Goal: Information Seeking & Learning: Learn about a topic

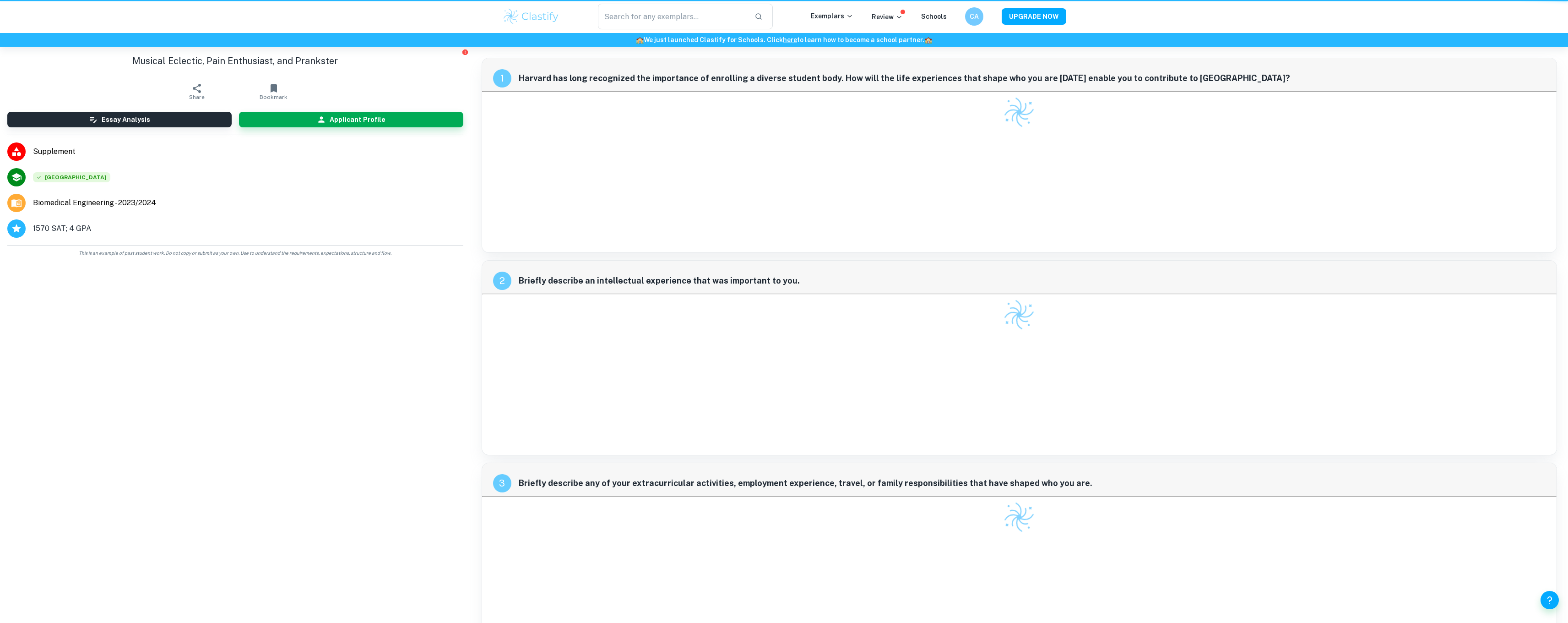
checkbox input "true"
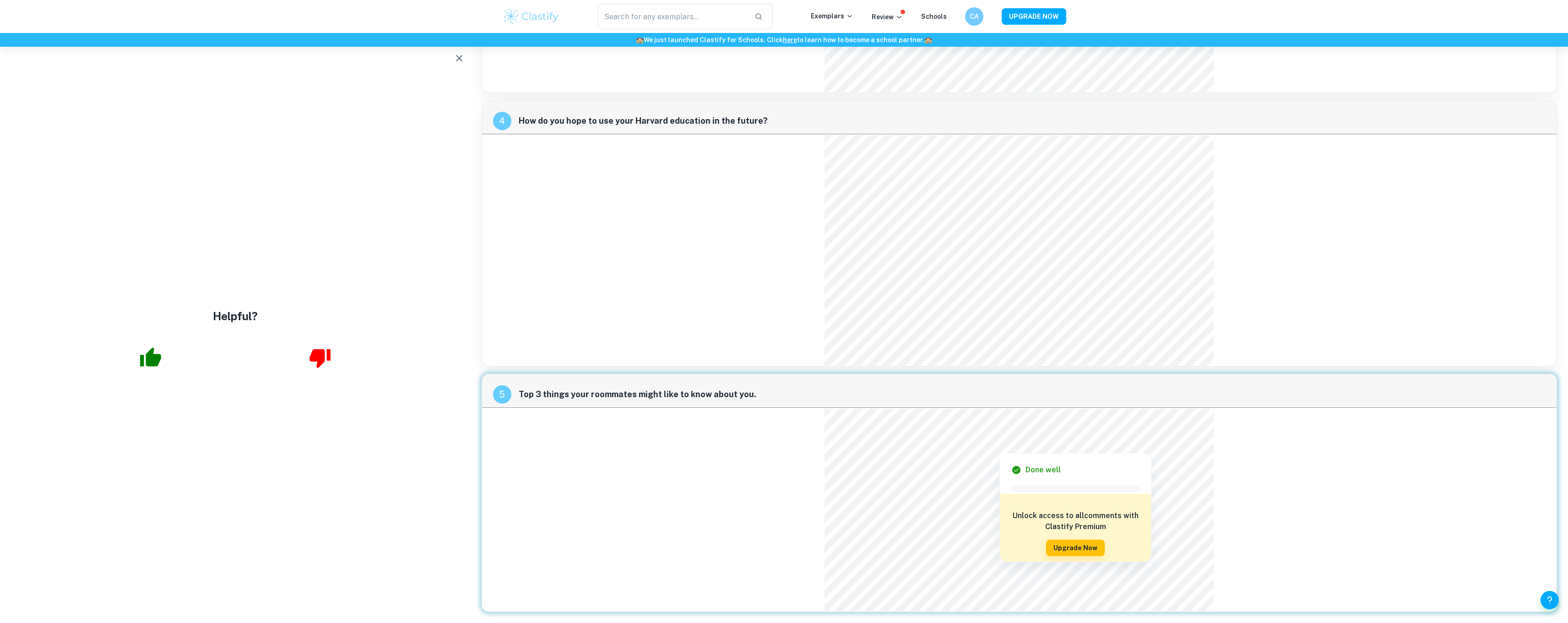
scroll to position [868, 0]
click at [662, 451] on div "5 Top 3 things your roommates might like to know about you." at bounding box center [1019, 493] width 1076 height 238
click at [775, 456] on div "5 Top 3 things your roommates might like to know about you." at bounding box center [1019, 493] width 1076 height 238
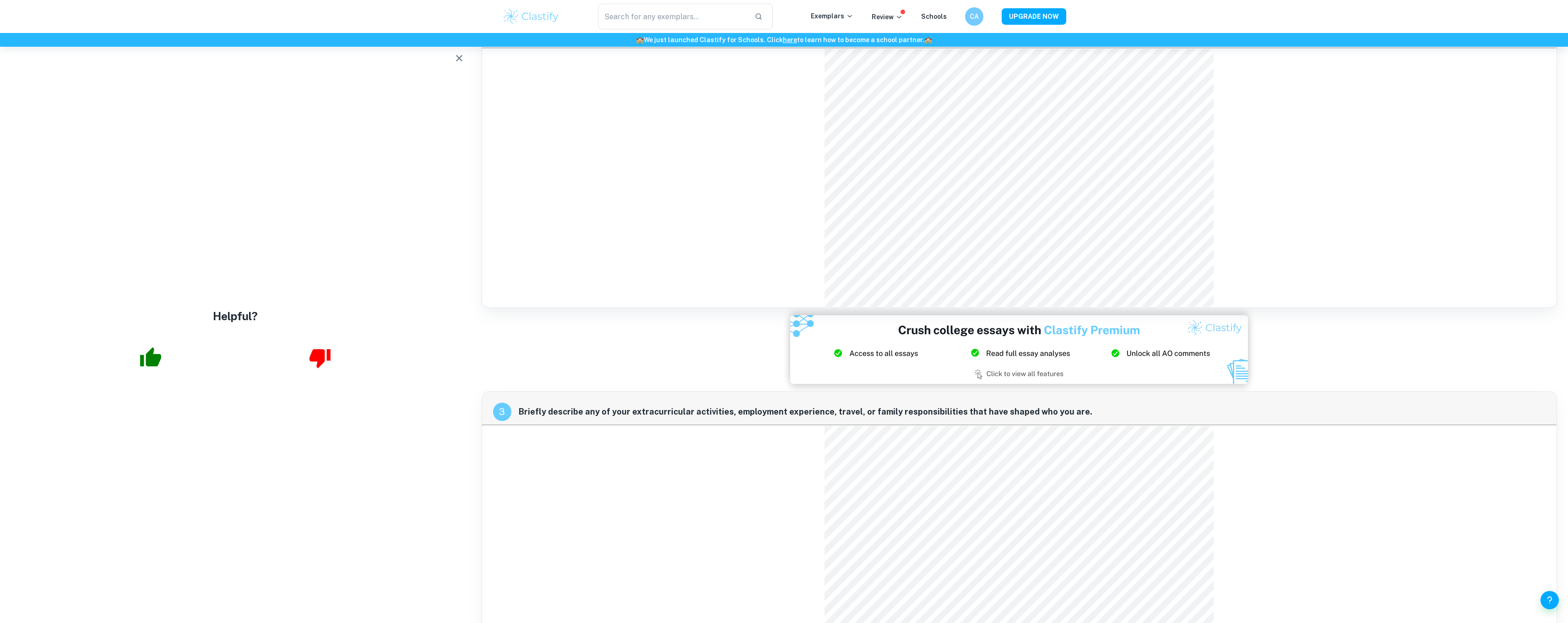
click at [455, 58] on icon "button" at bounding box center [459, 58] width 11 height 11
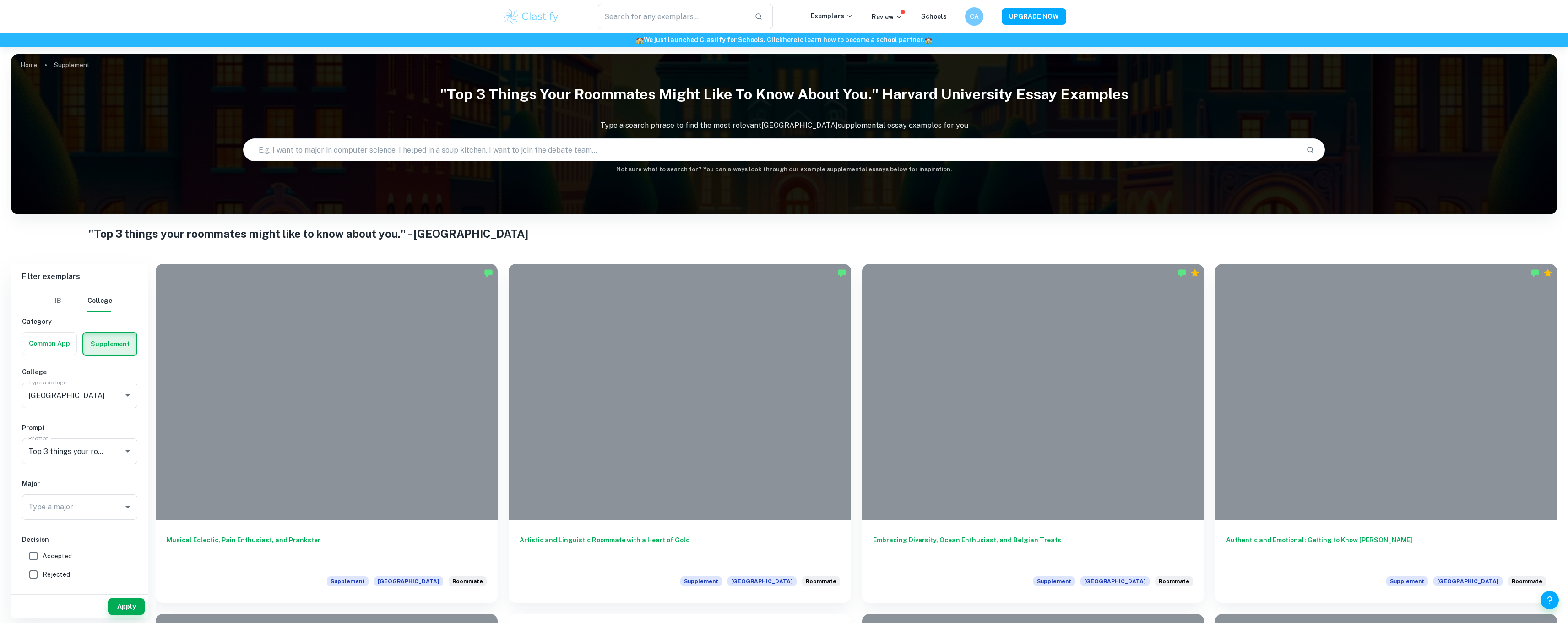
scroll to position [337, 0]
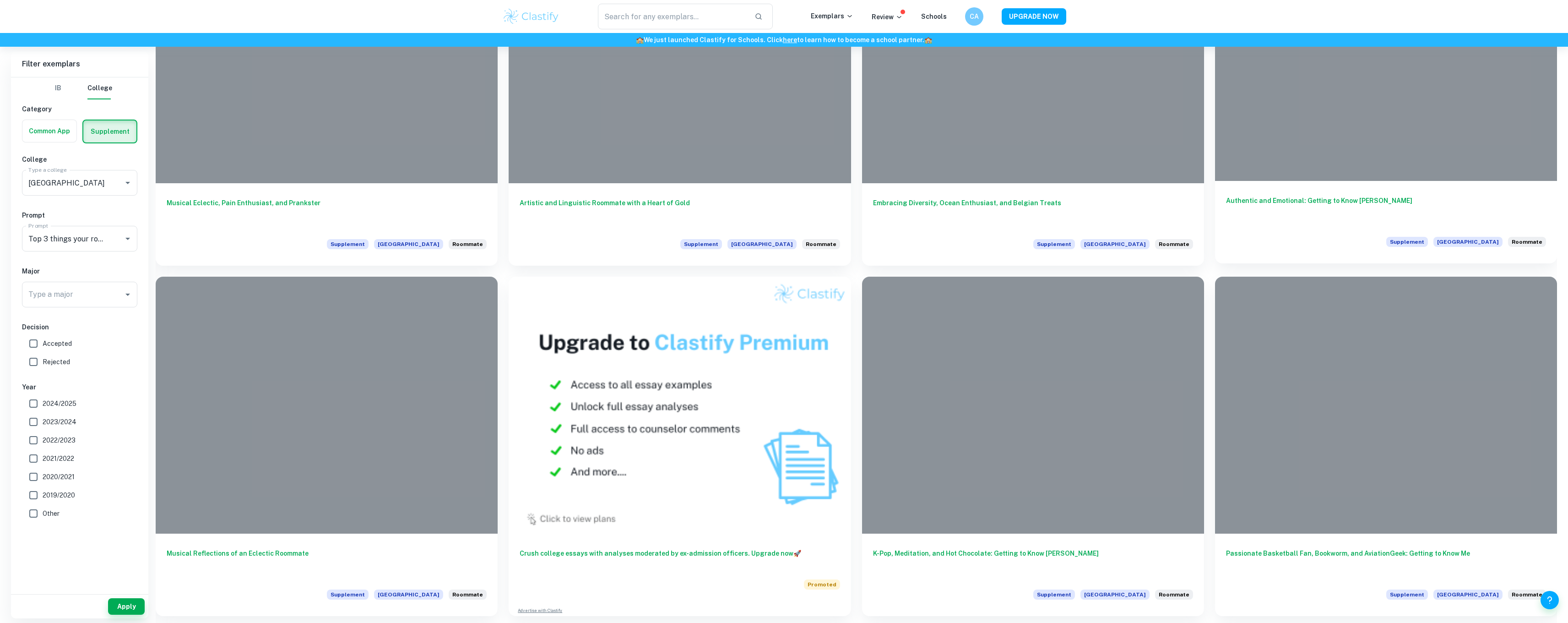
click at [1324, 196] on h6 "Authentic and Emotional: Getting to Know [PERSON_NAME]" at bounding box center [1386, 211] width 320 height 30
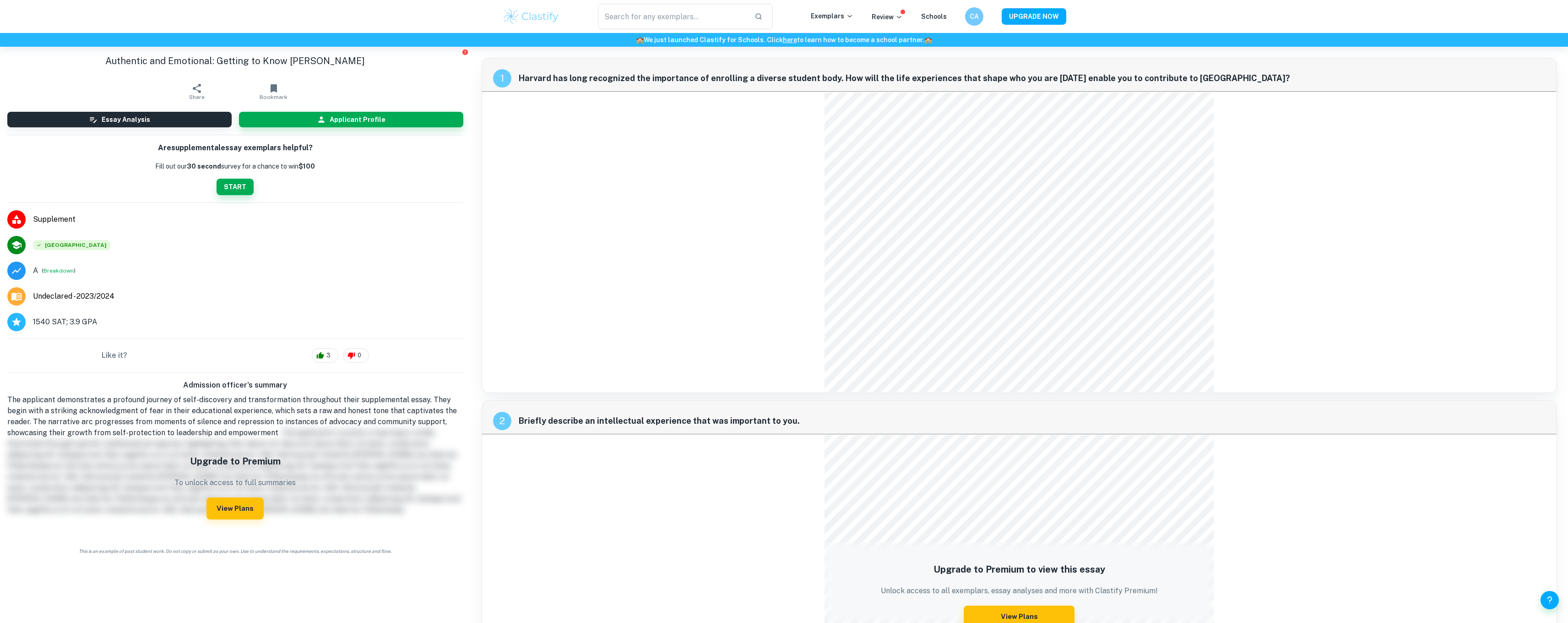
click at [664, 200] on div "1 Harvard has long recognized the importance of enrolling a diverse student bod…" at bounding box center [1019, 225] width 1076 height 336
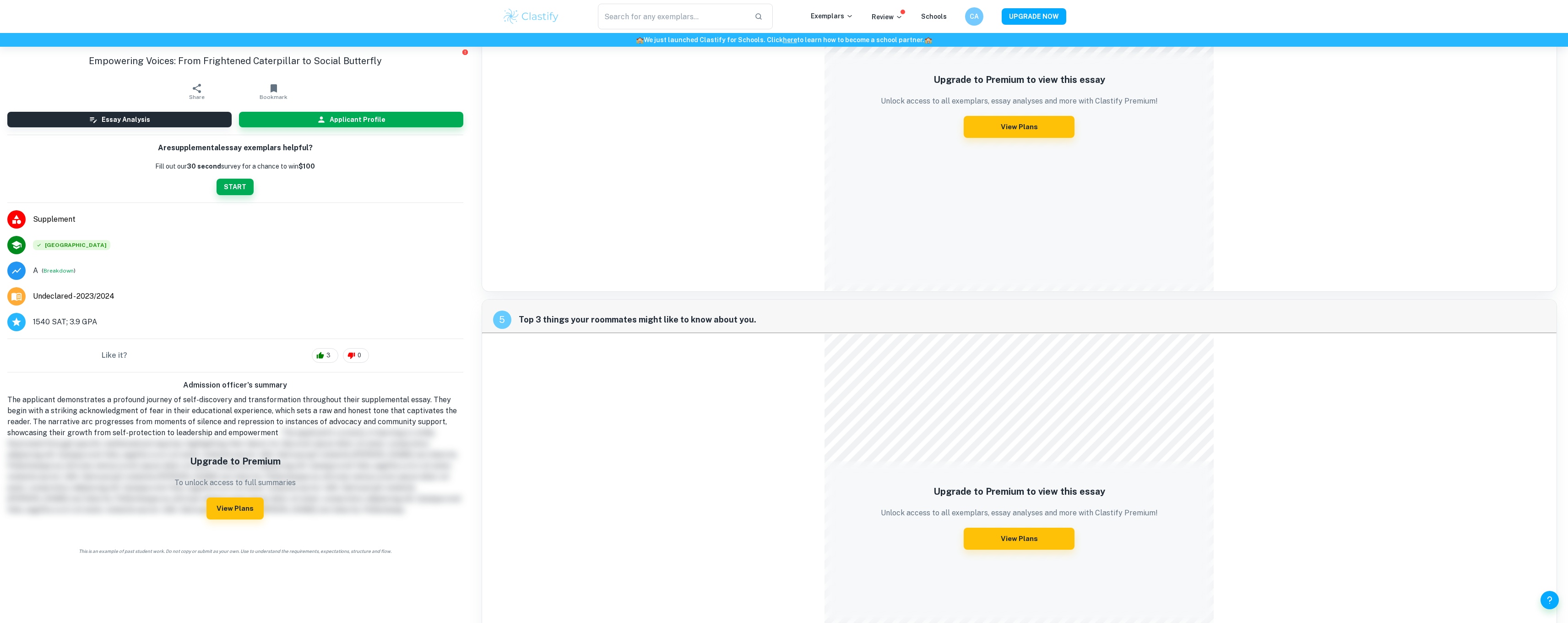
scroll to position [1470, 0]
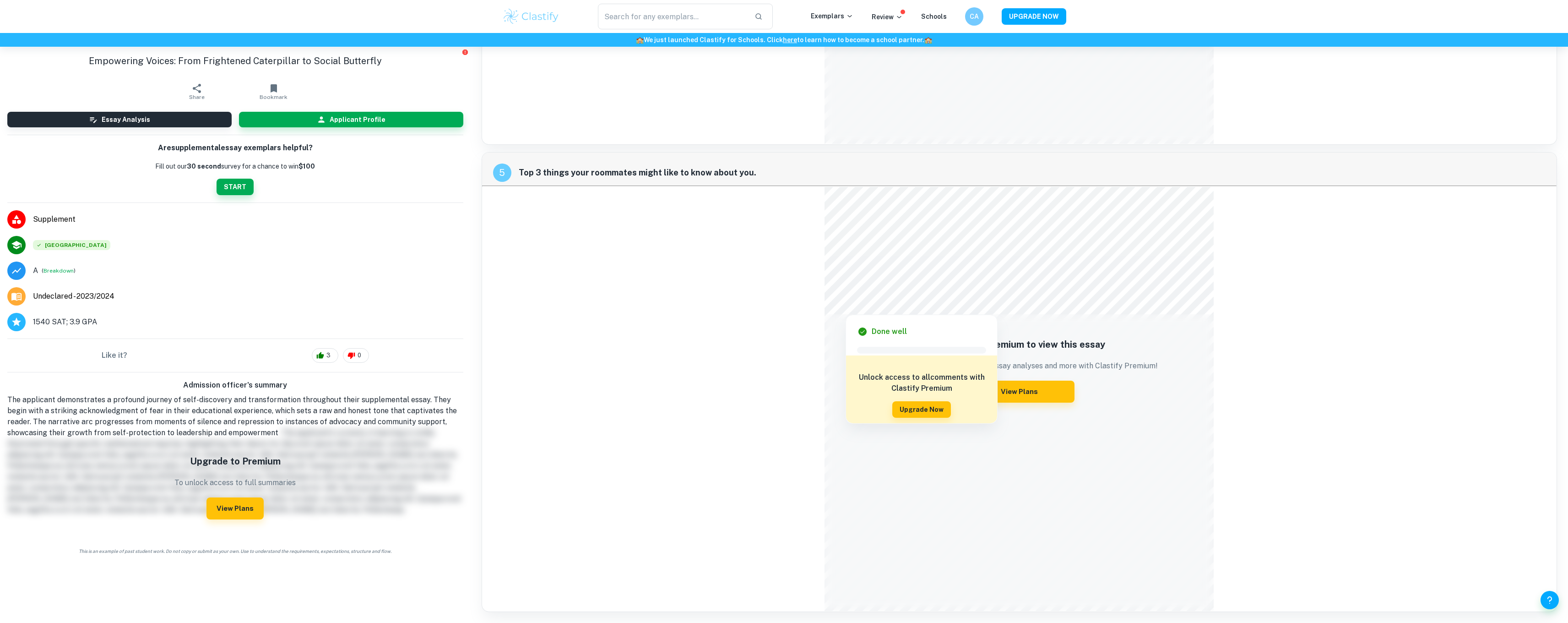
click at [876, 285] on div at bounding box center [1020, 283] width 332 height 15
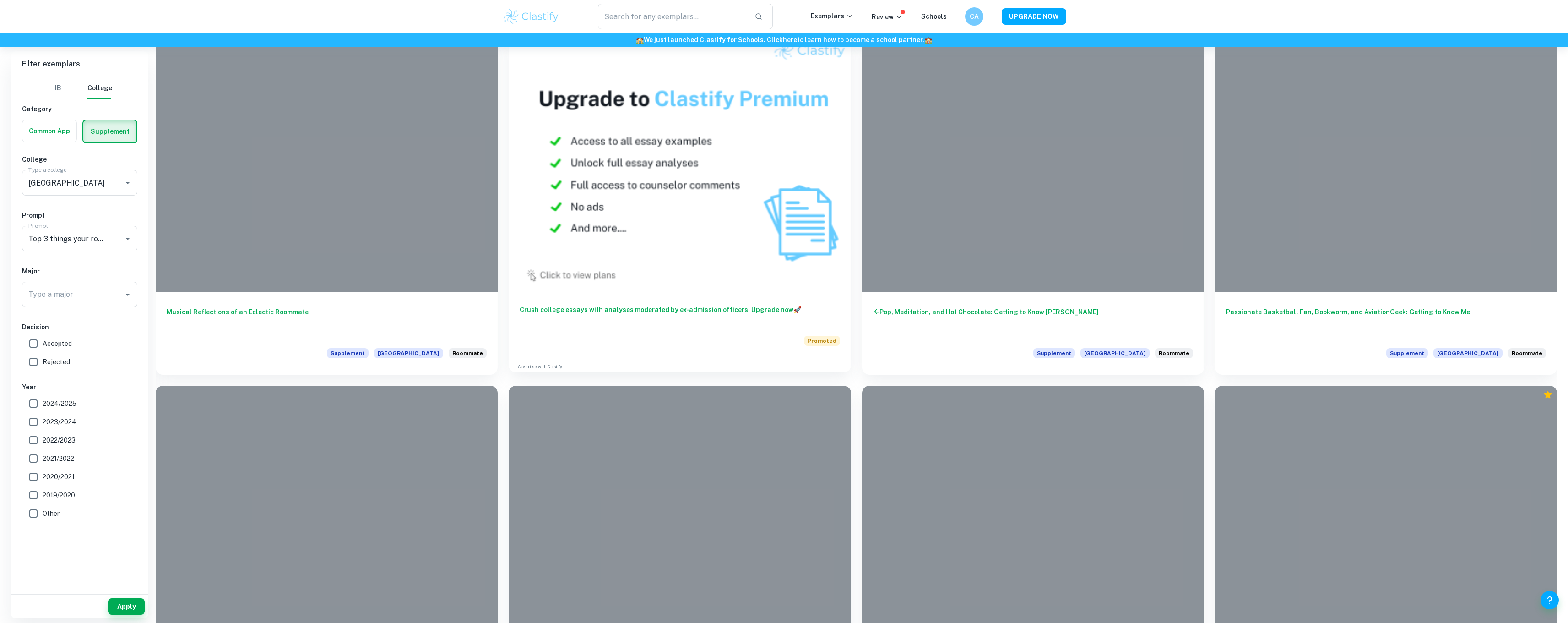
scroll to position [476, 0]
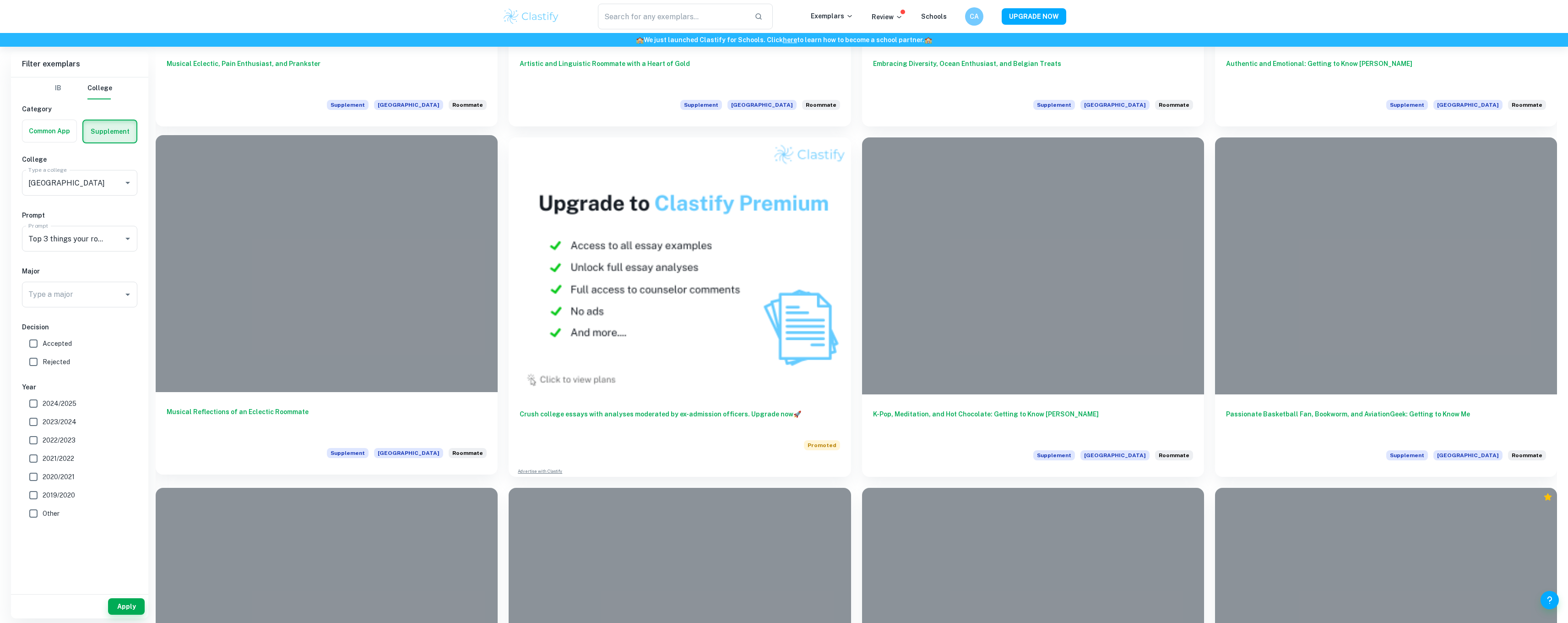
click at [308, 227] on div at bounding box center [327, 263] width 342 height 256
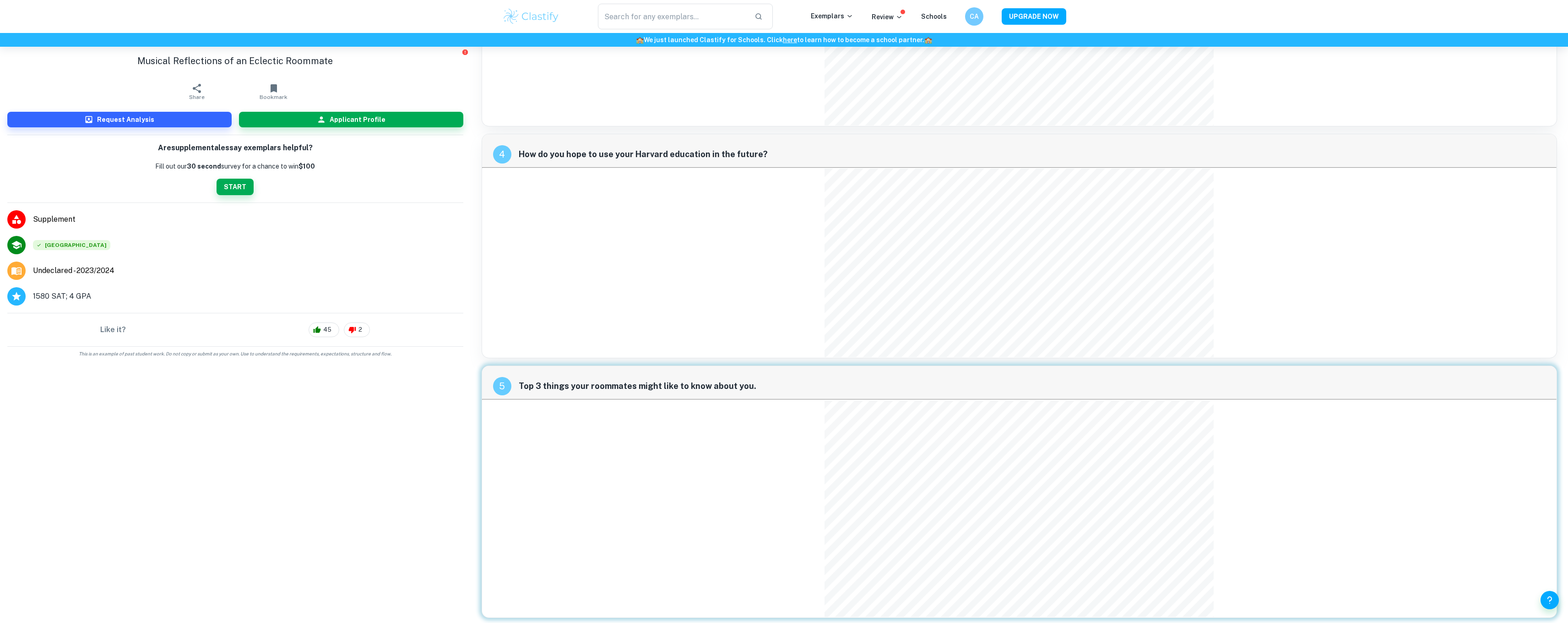
scroll to position [716, 0]
click at [525, 223] on div "4 How do you hope to use your Harvard education in the future?" at bounding box center [1019, 240] width 1076 height 225
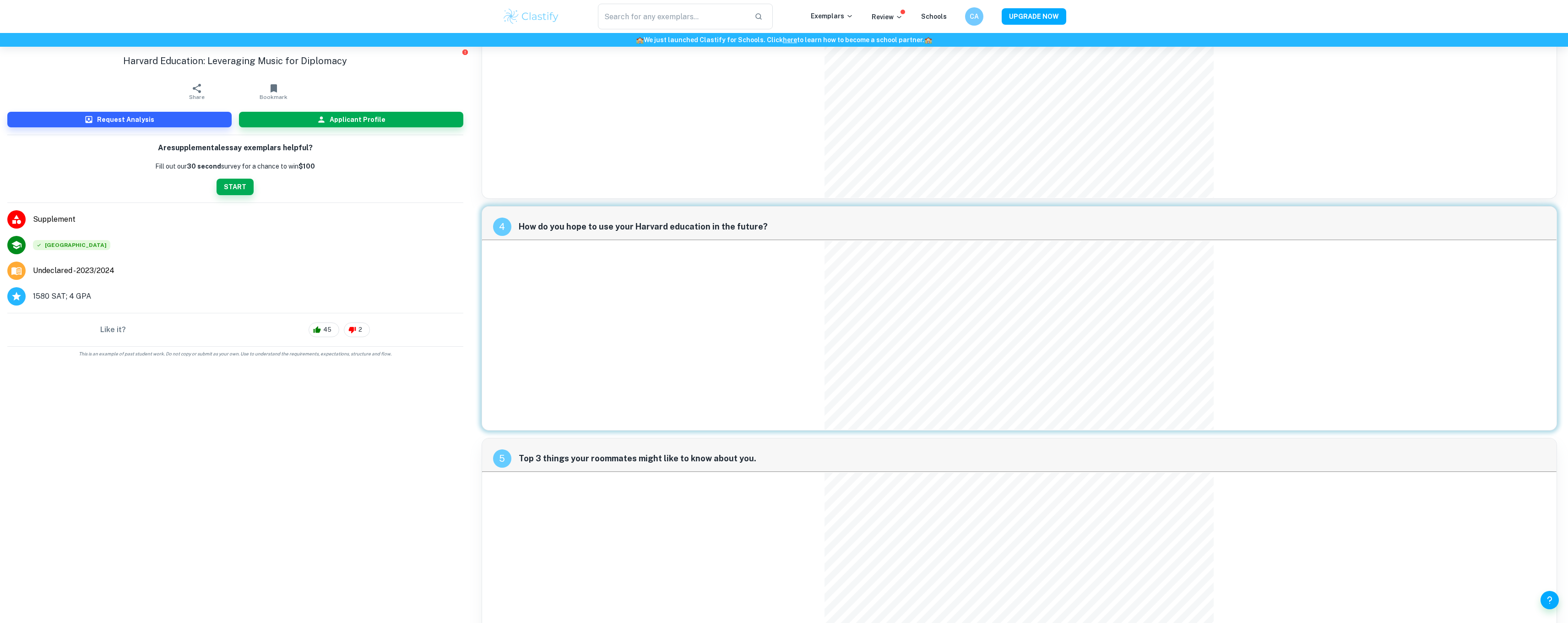
scroll to position [621, 0]
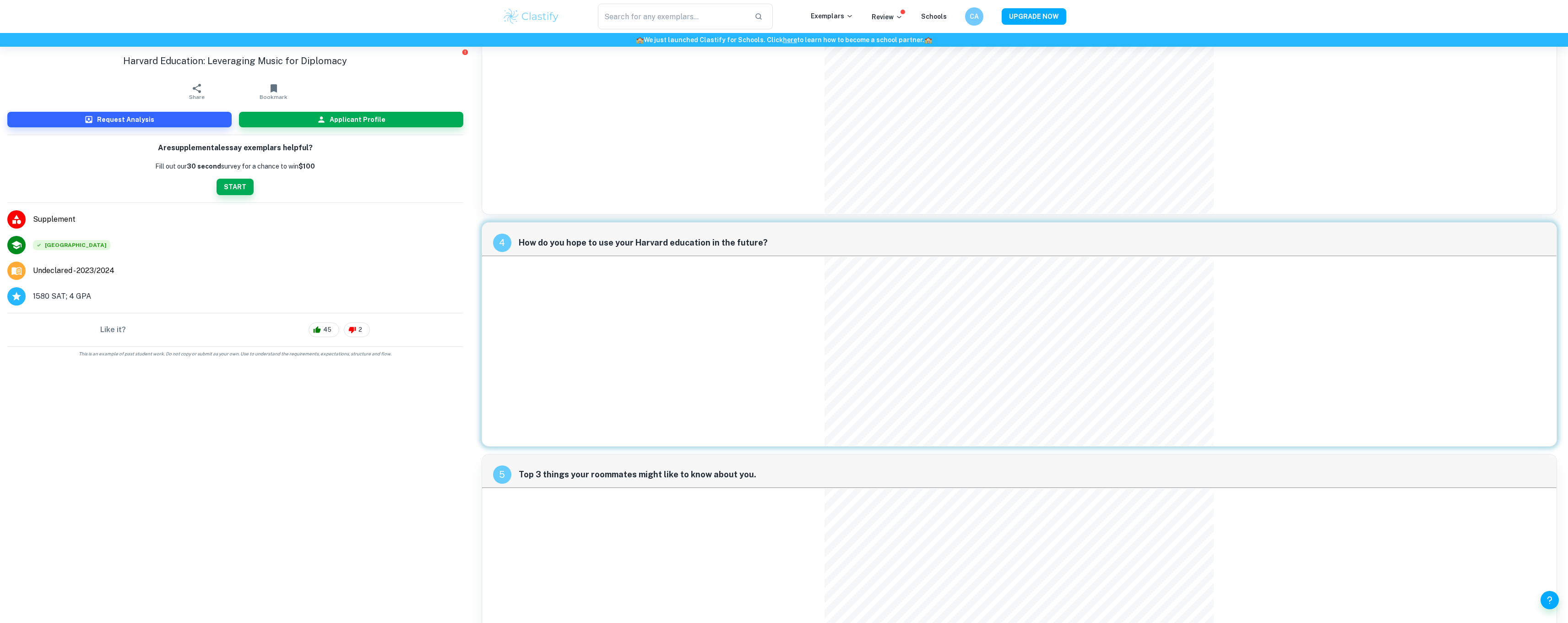
click at [466, 213] on li "Supplement" at bounding box center [235, 219] width 471 height 26
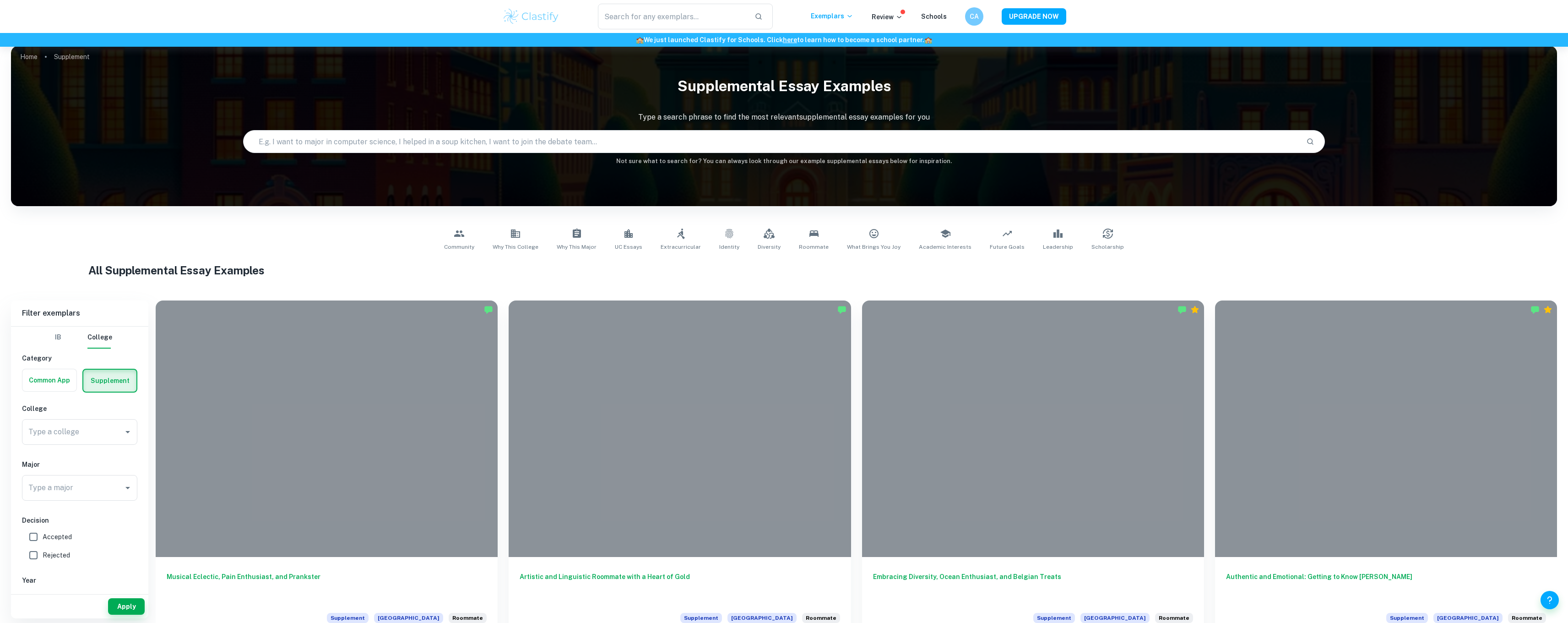
scroll to position [10, 0]
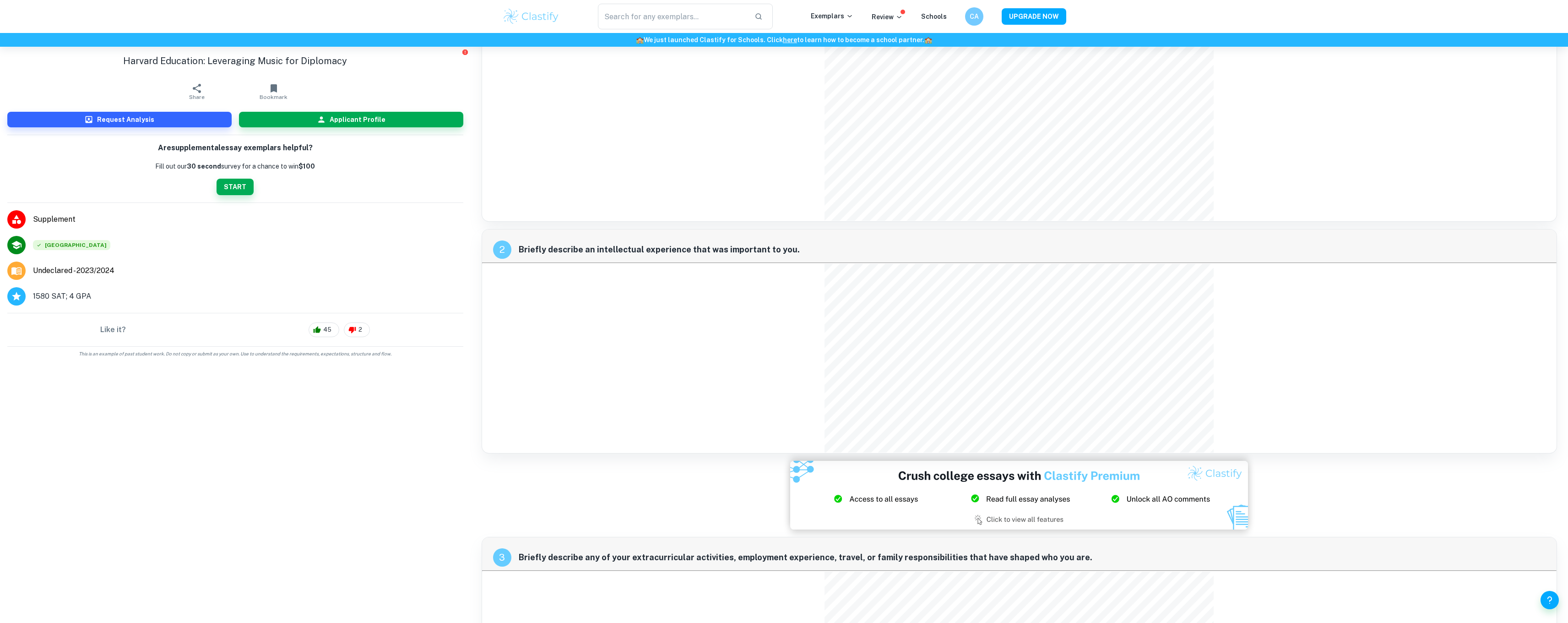
scroll to position [716, 0]
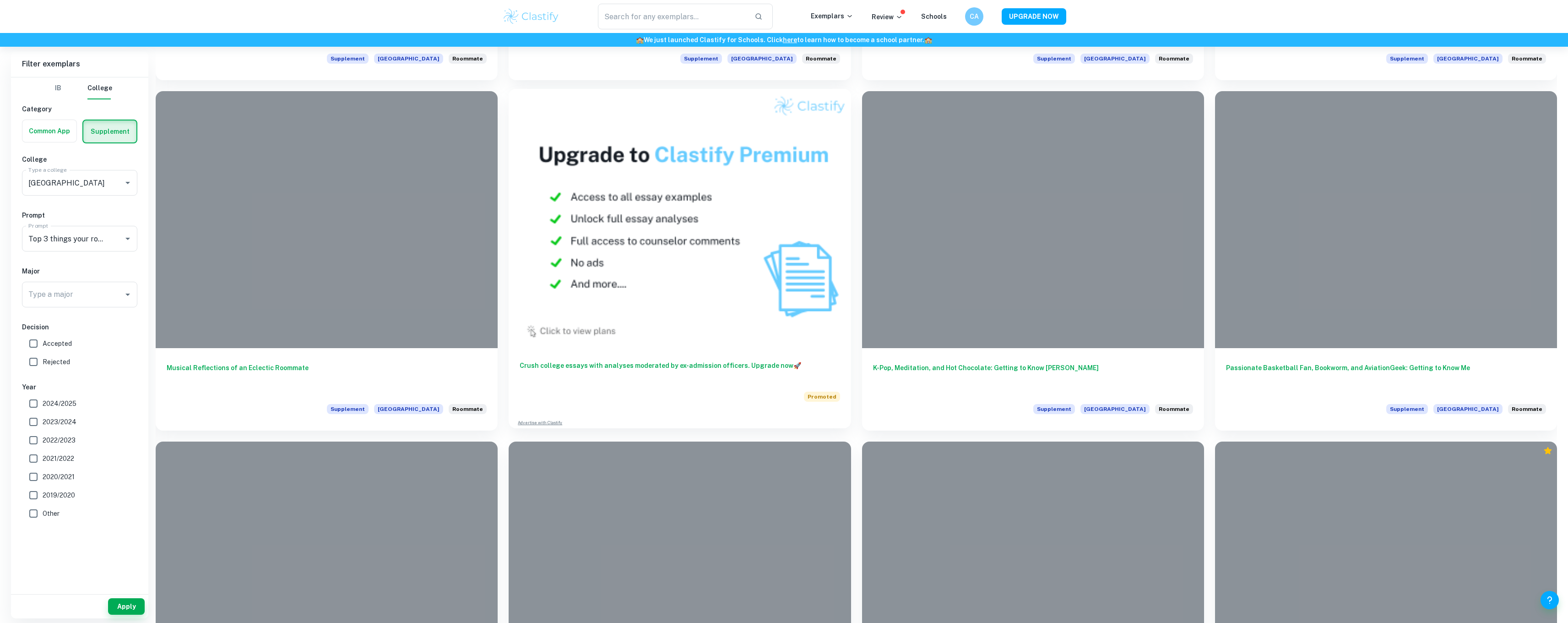
scroll to position [622, 0]
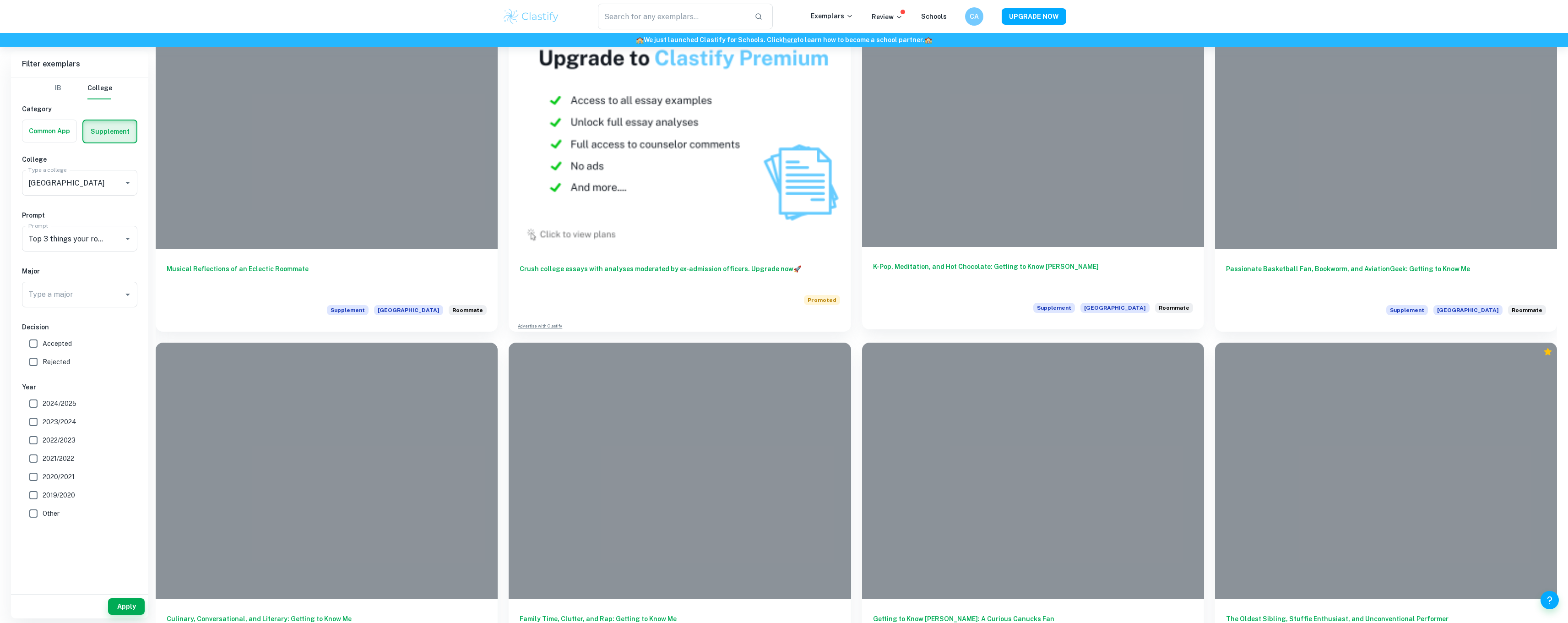
click at [1090, 270] on h6 "K-Pop, Meditation, and Hot Chocolate: Getting to Know [PERSON_NAME]" at bounding box center [1033, 276] width 320 height 30
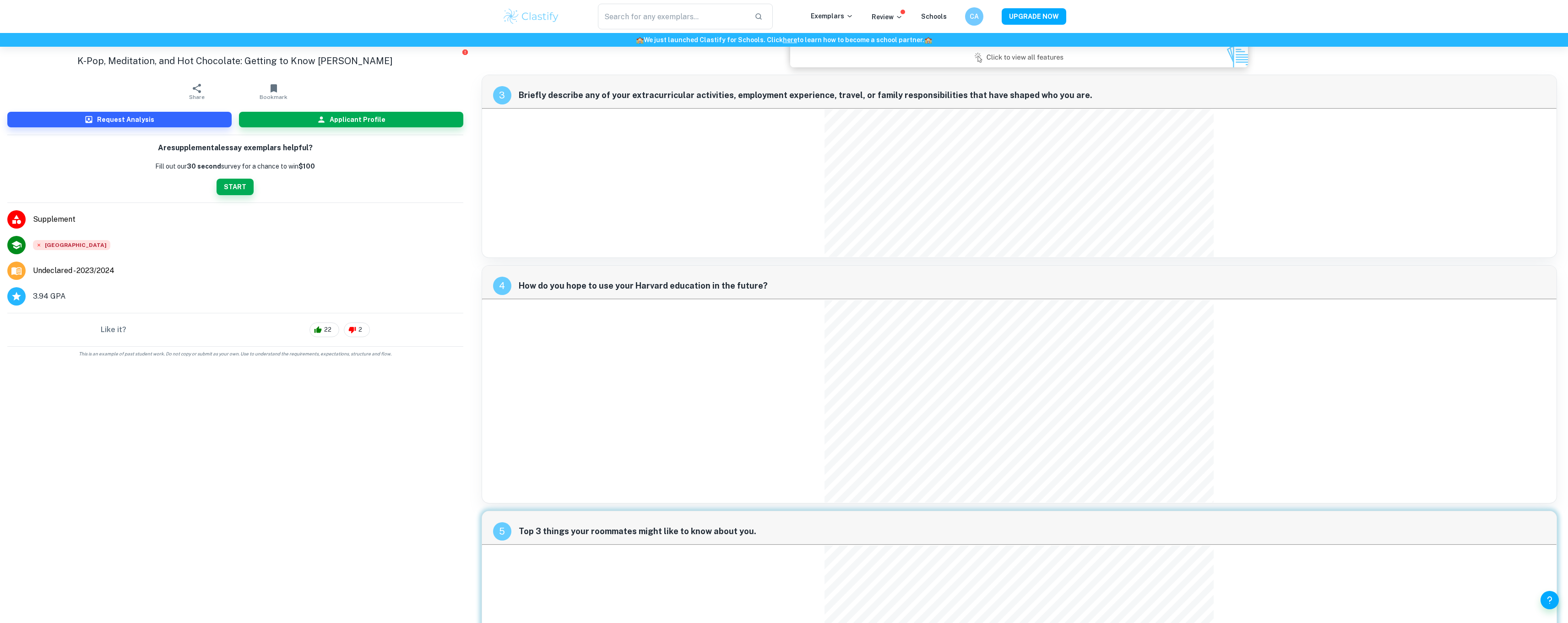
scroll to position [687, 0]
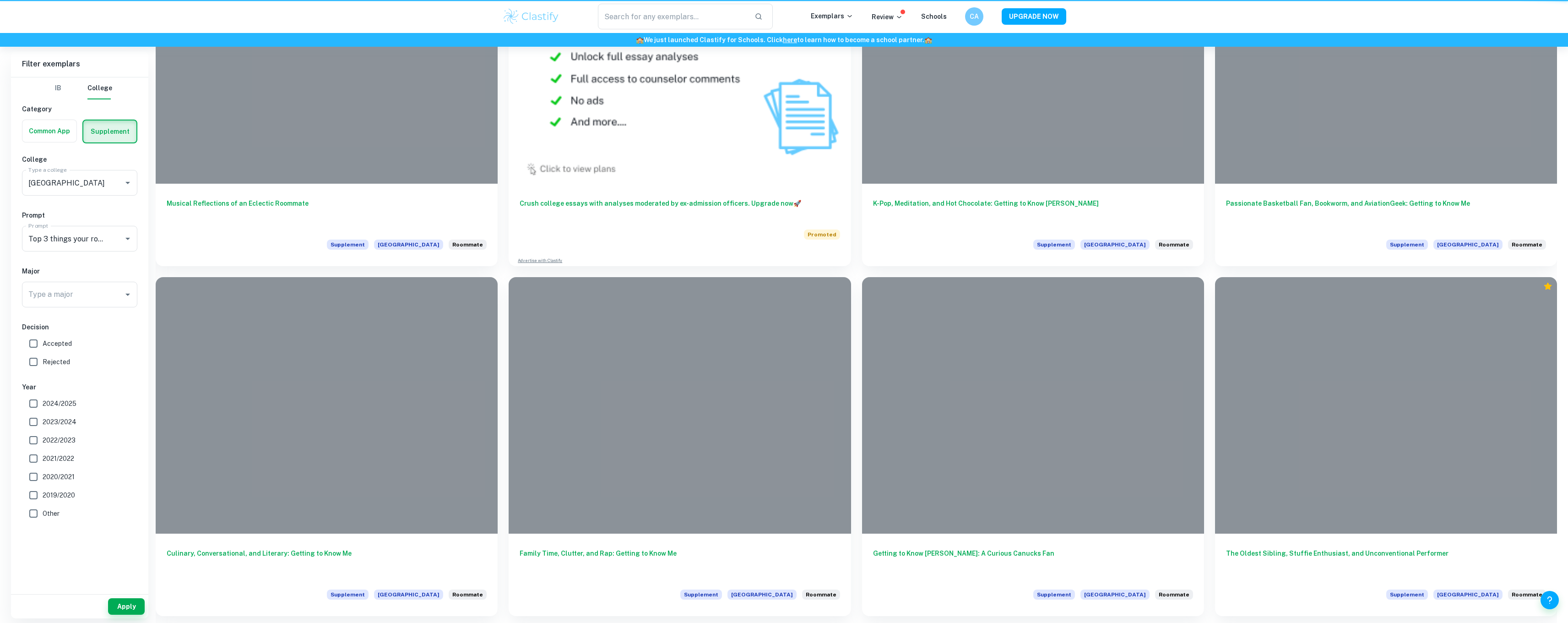
scroll to position [622, 0]
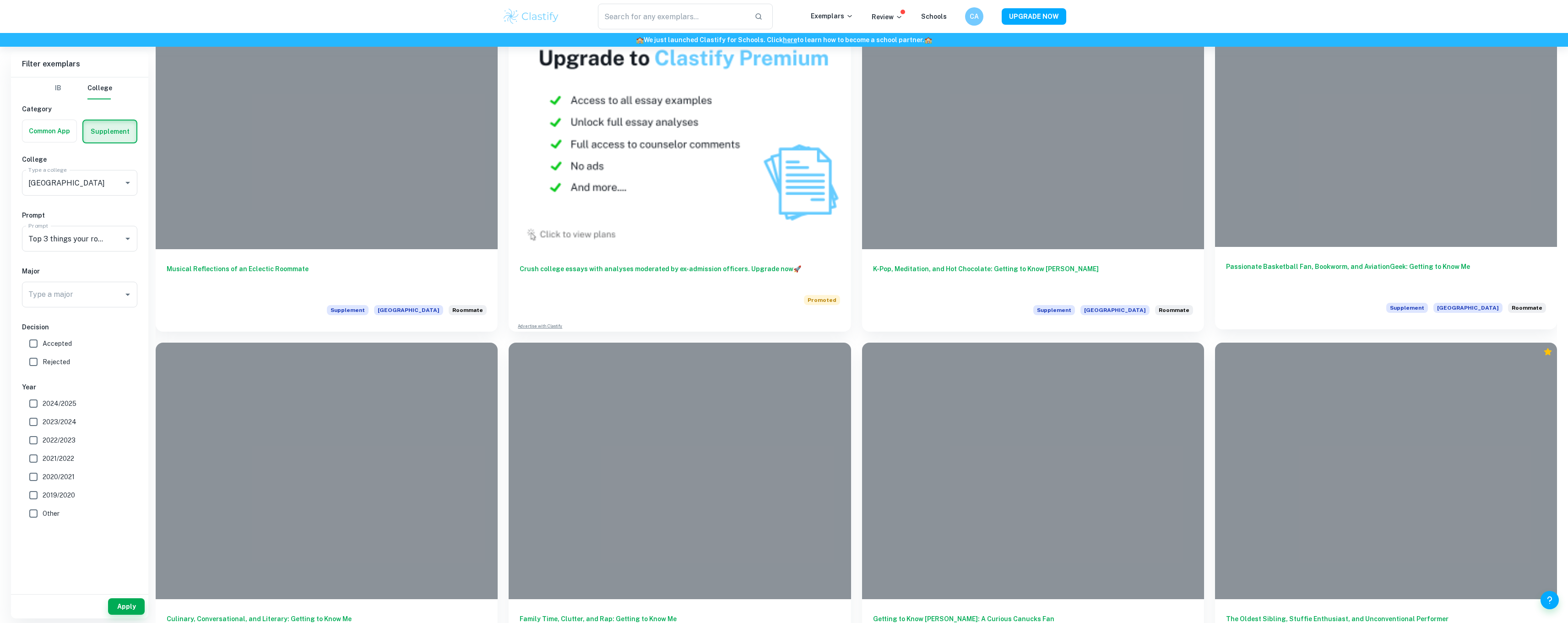
click at [1225, 244] on div at bounding box center [1386, 118] width 342 height 256
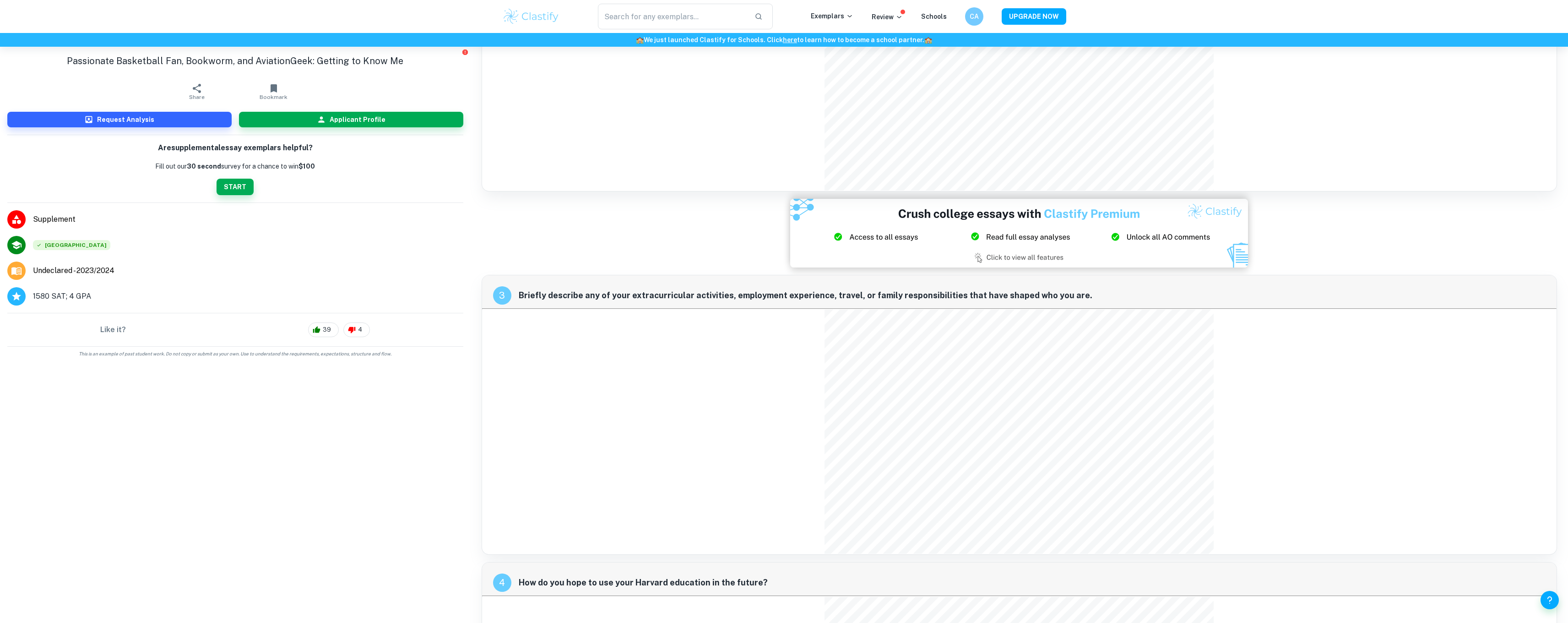
scroll to position [449, 0]
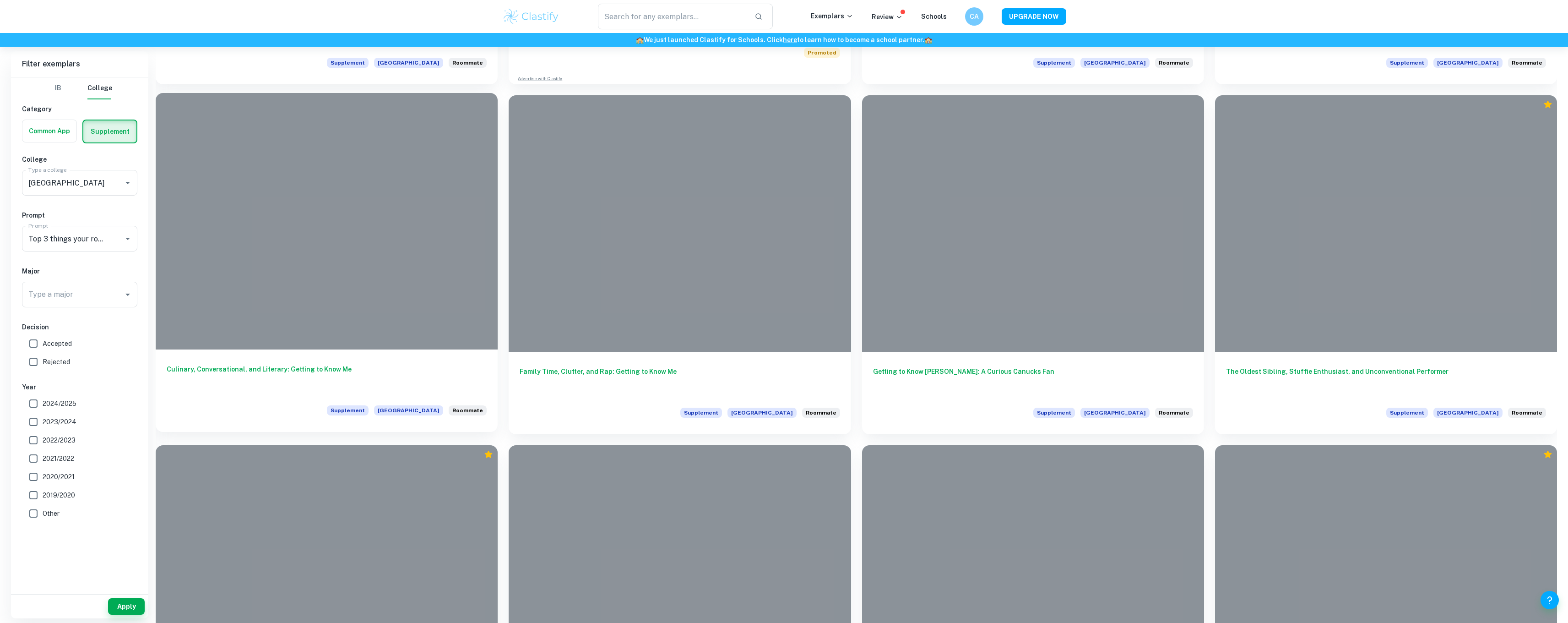
scroll to position [952, 0]
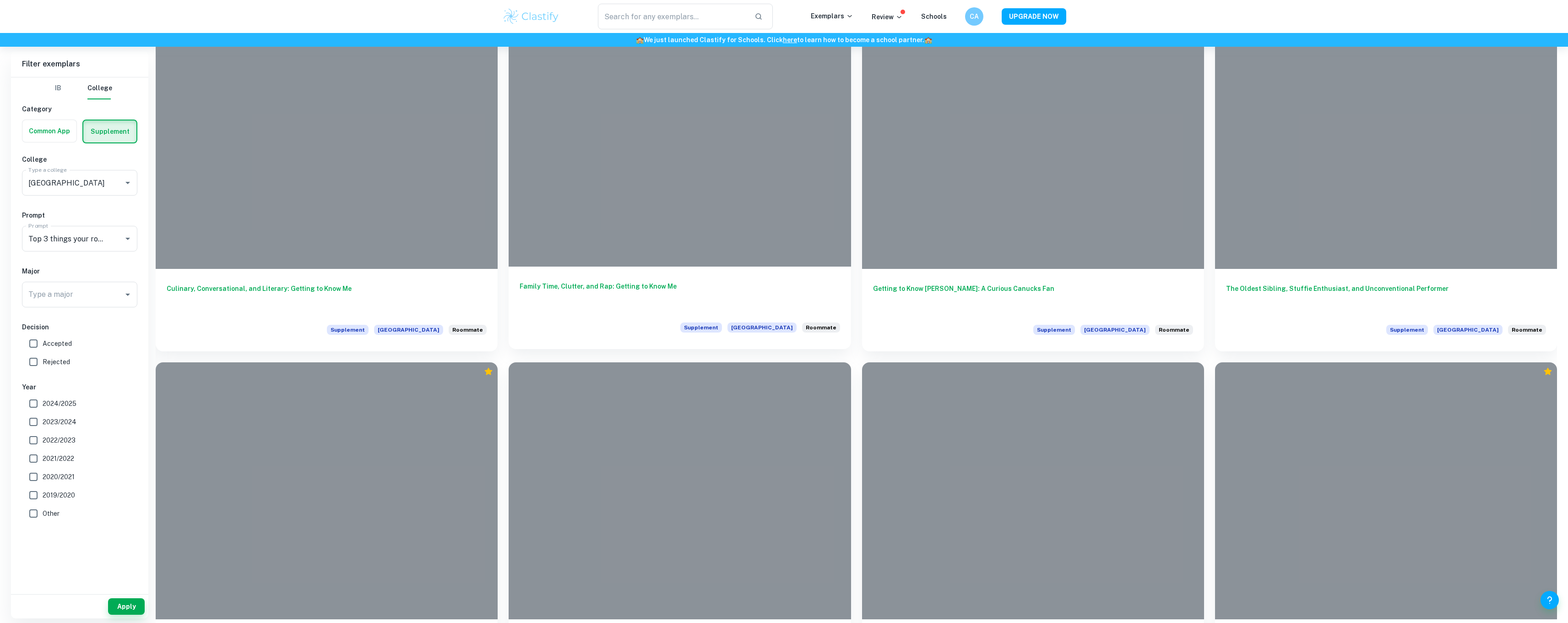
click at [532, 227] on div at bounding box center [680, 138] width 342 height 256
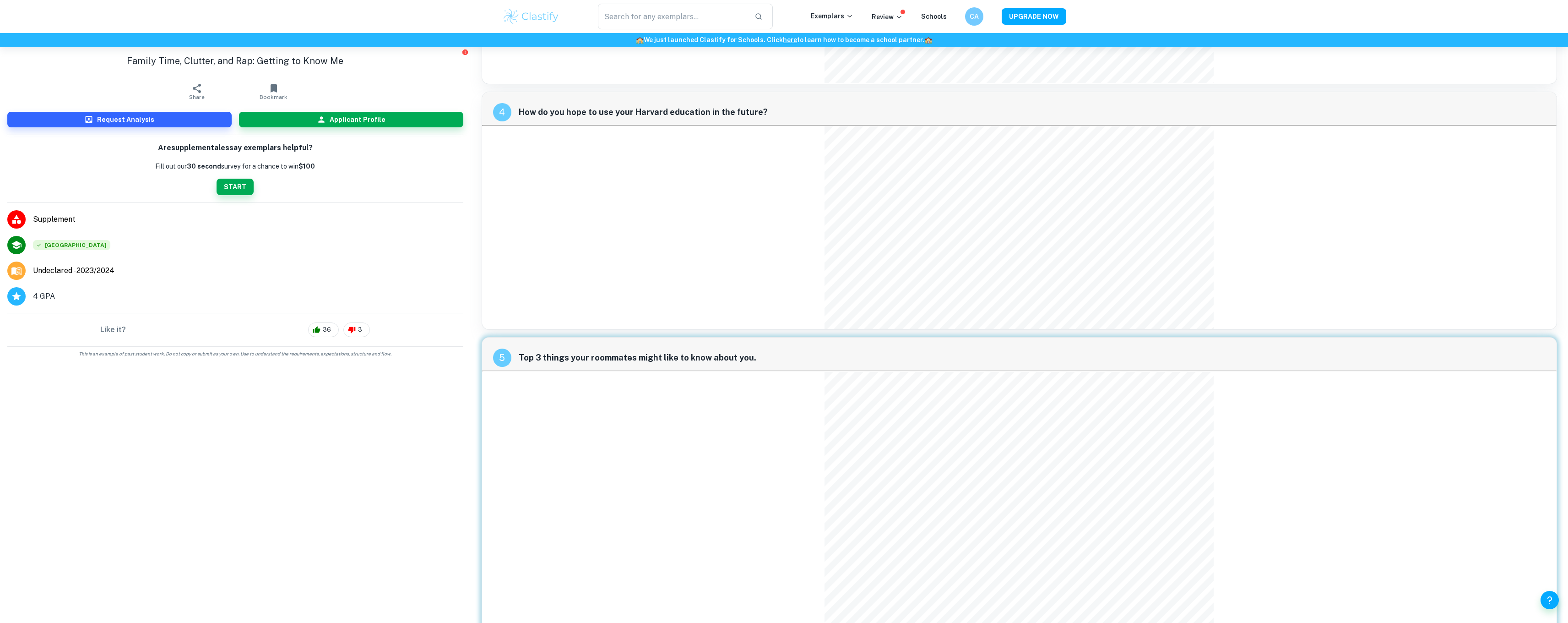
scroll to position [784, 0]
